Goal: Check status: Check status

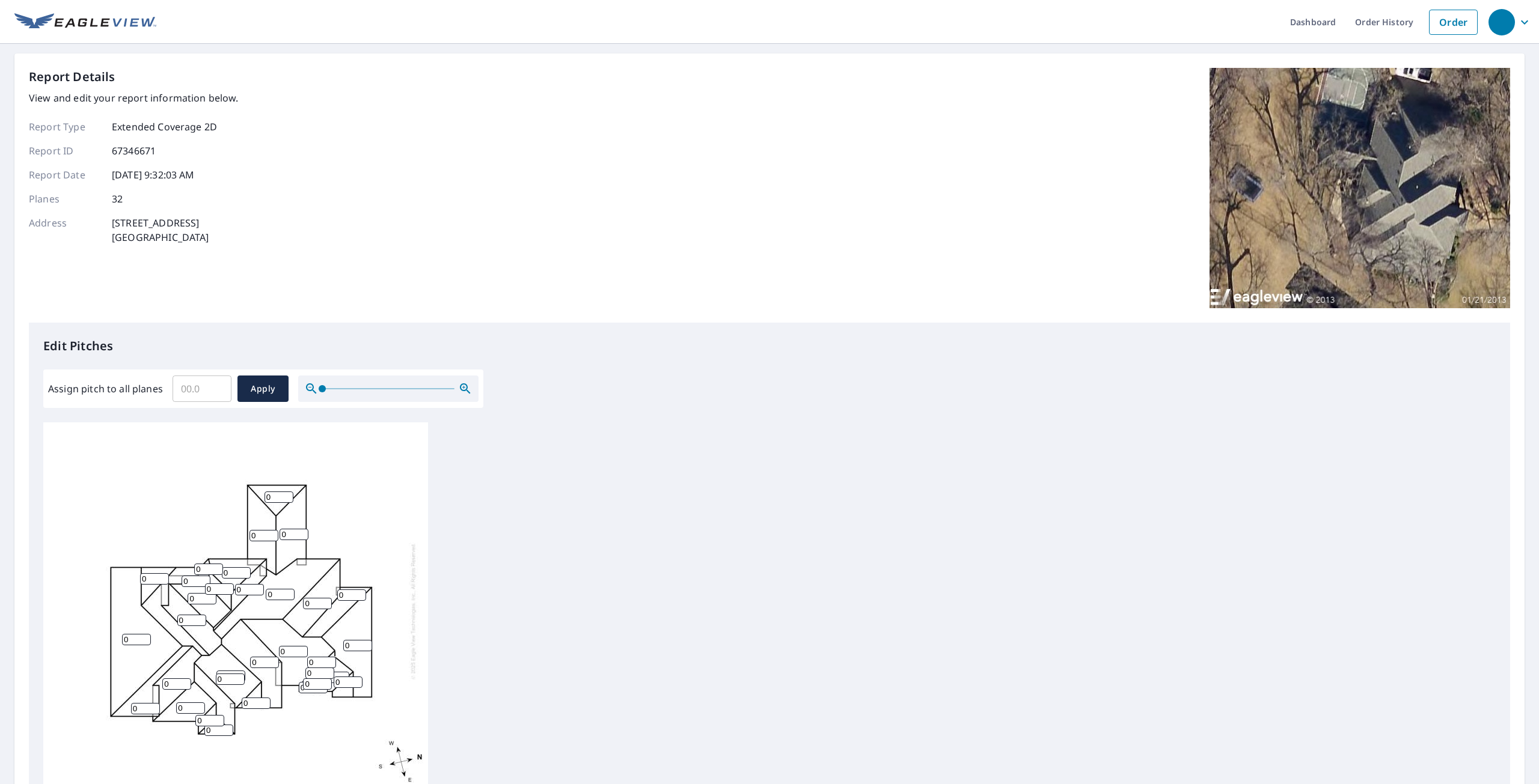
scroll to position [12, 0]
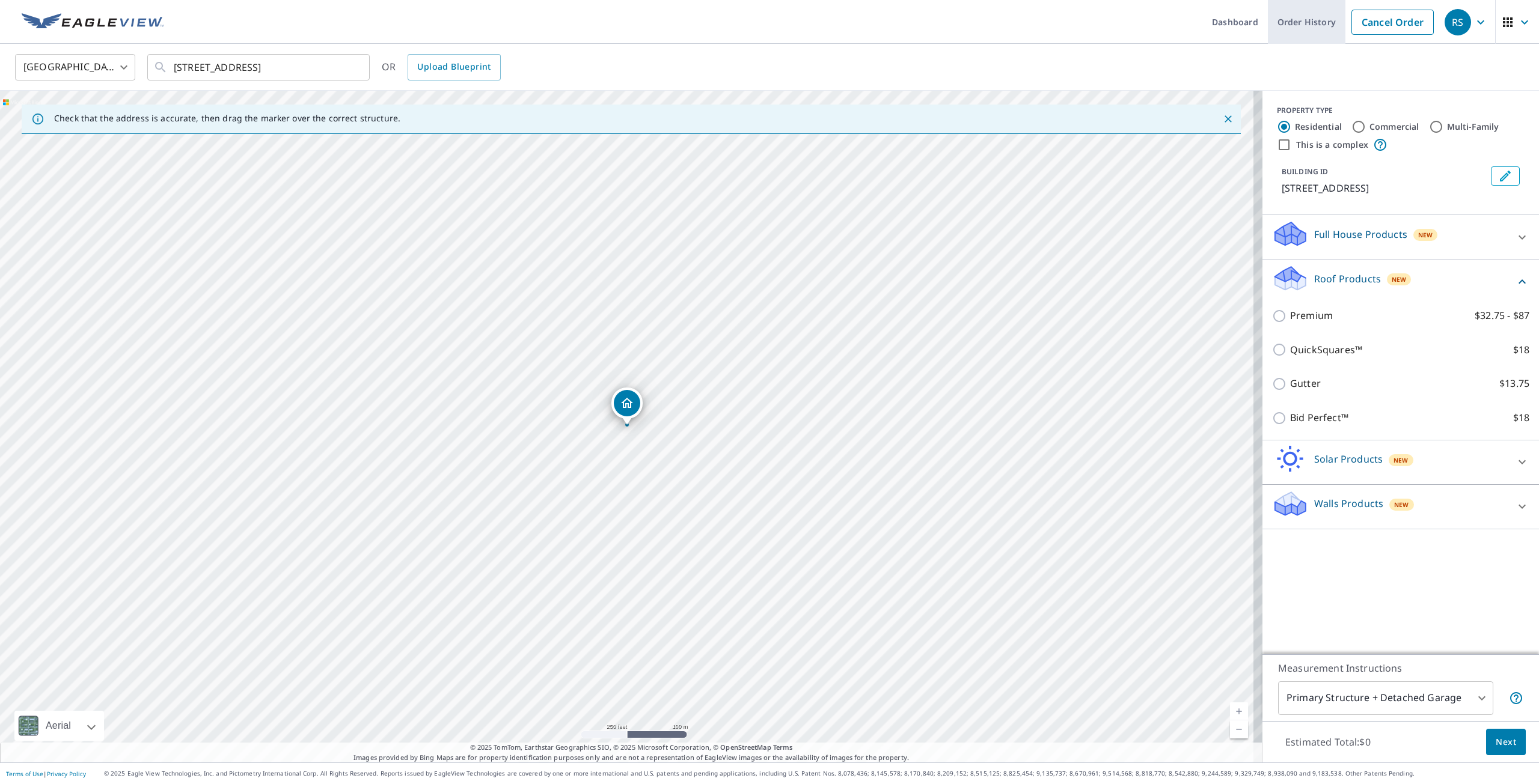
click at [1303, 24] on link "Order History" at bounding box center [1307, 22] width 78 height 44
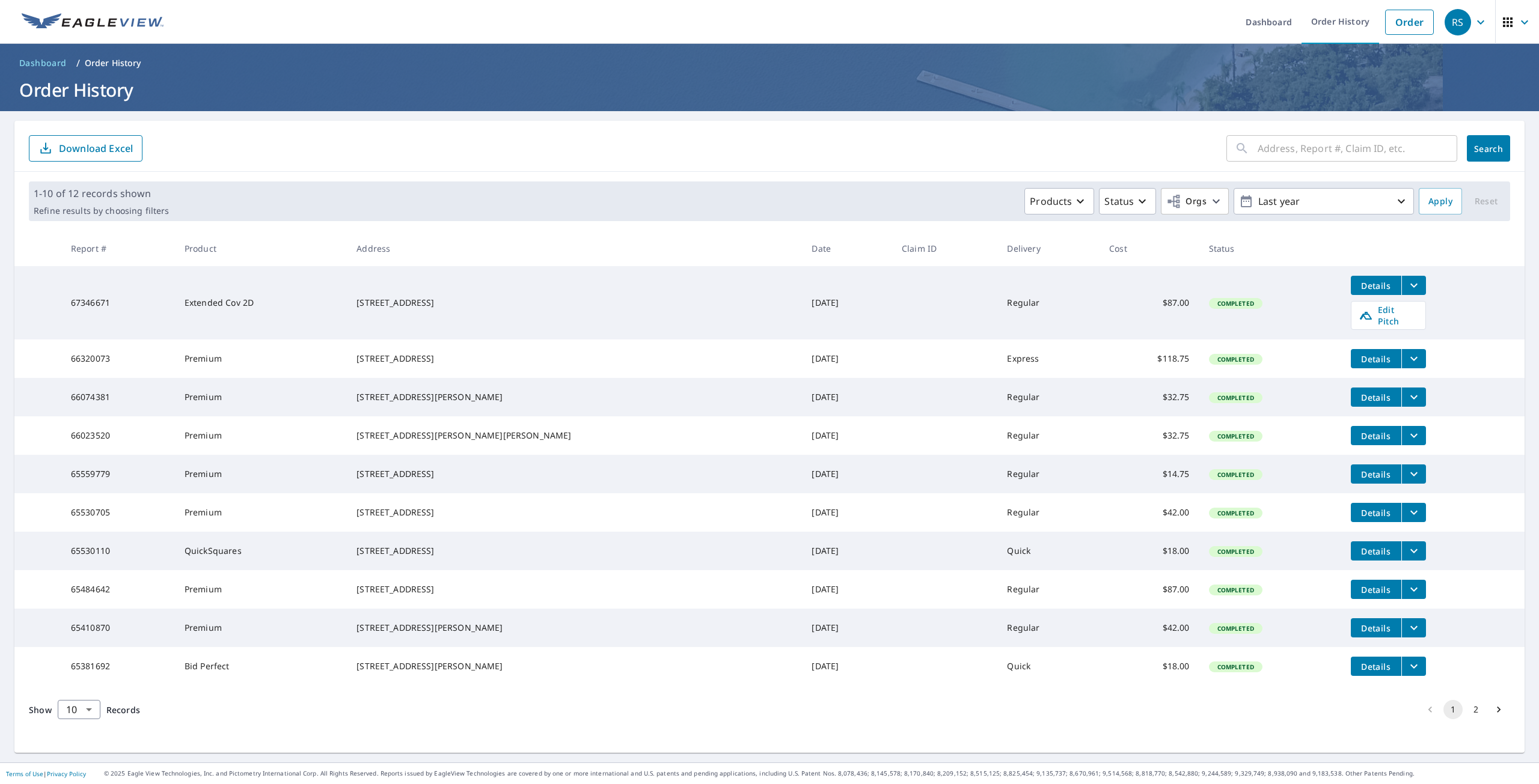
click at [1358, 476] on span "Details" at bounding box center [1376, 474] width 36 height 12
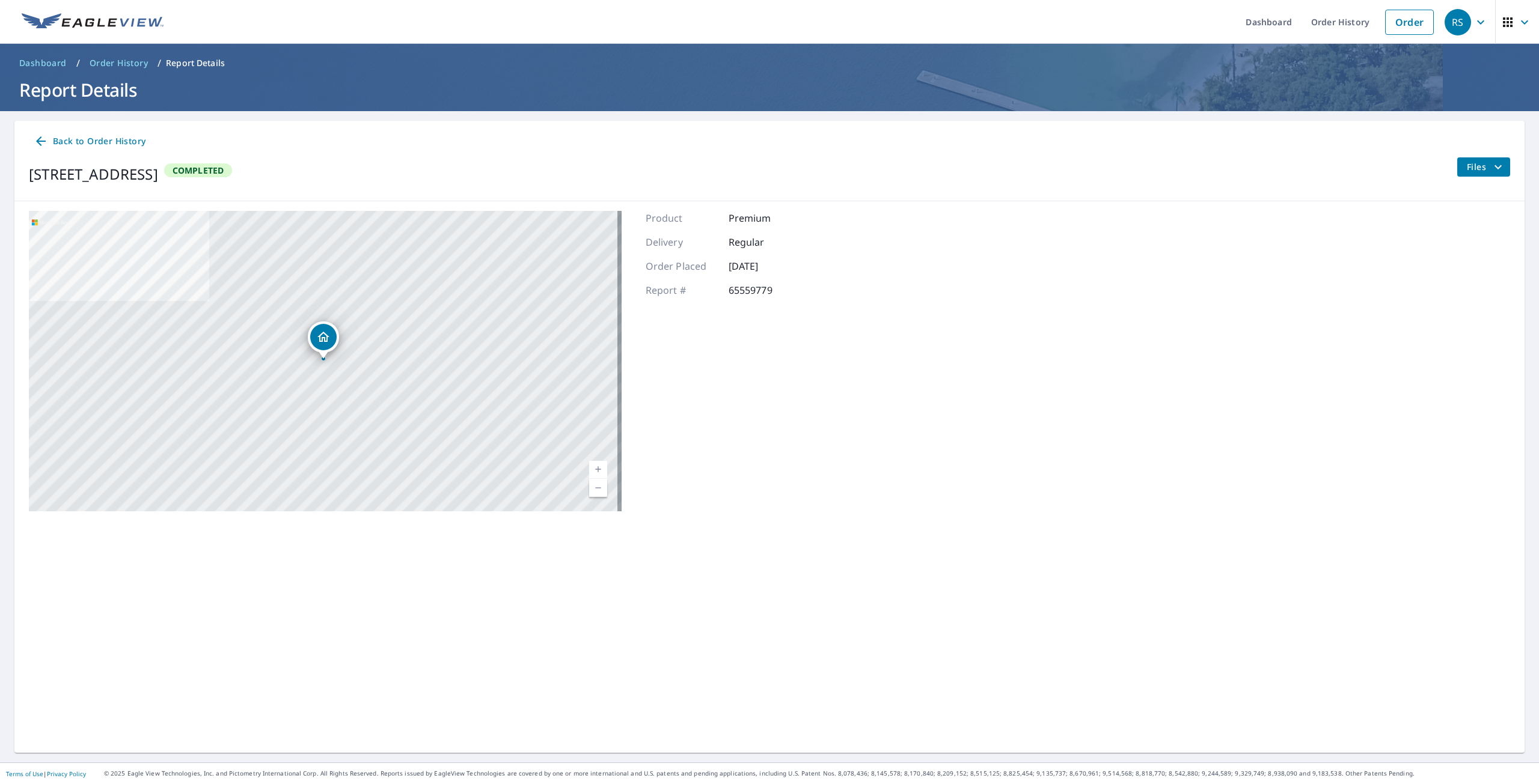
click at [1493, 168] on icon "filesDropdownBtn-65559779" at bounding box center [1498, 167] width 15 height 15
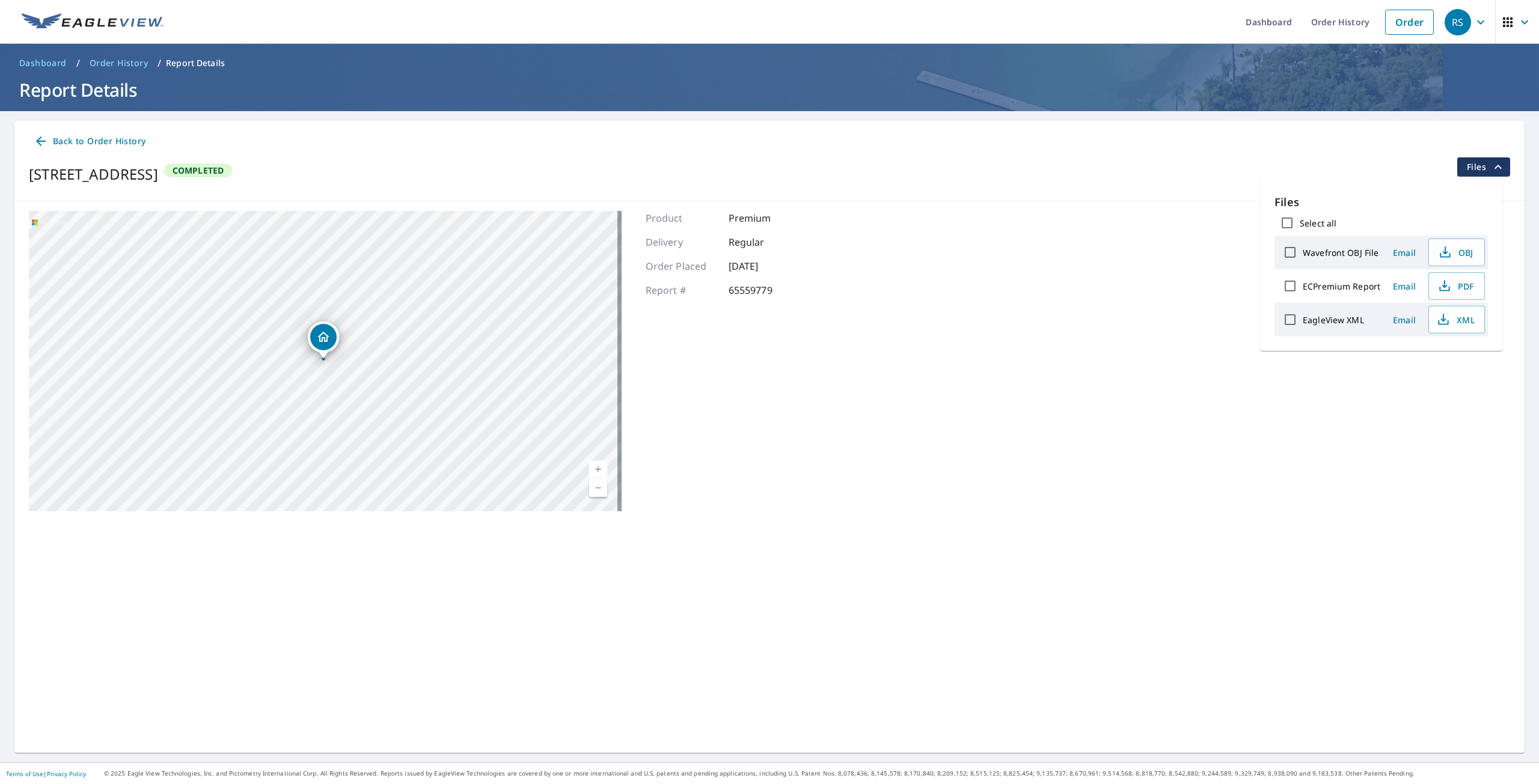
click at [1130, 289] on div "[STREET_ADDRESS] Aerial Road A standard road map Aerial A detailed look from ab…" at bounding box center [770, 361] width 1510 height 320
